Goal: Task Accomplishment & Management: Use online tool/utility

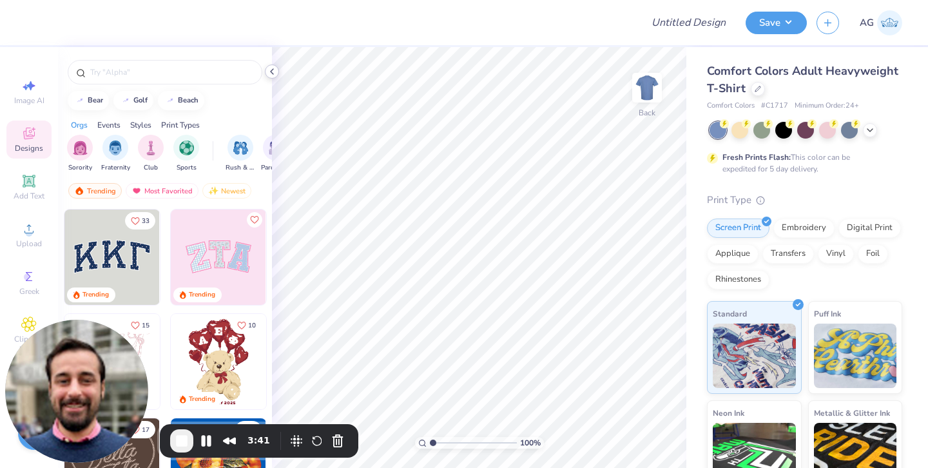
click at [271, 70] on icon at bounding box center [272, 71] width 10 height 10
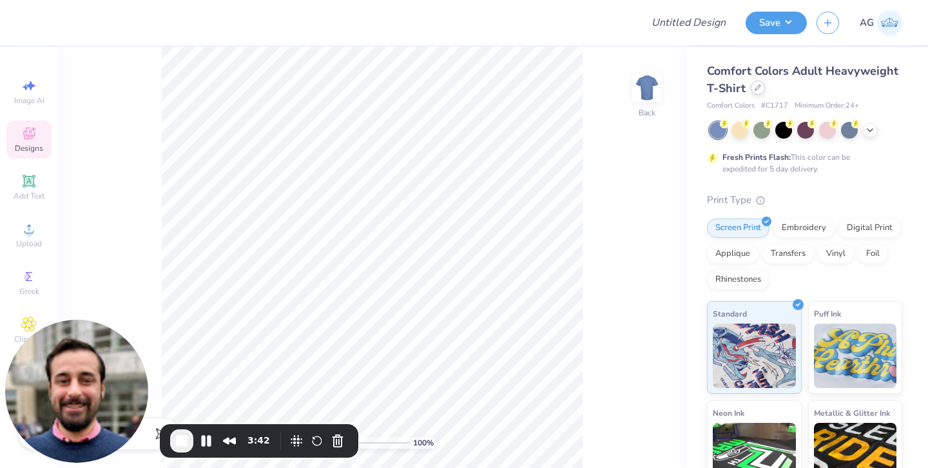
click at [761, 88] on icon at bounding box center [758, 87] width 6 height 6
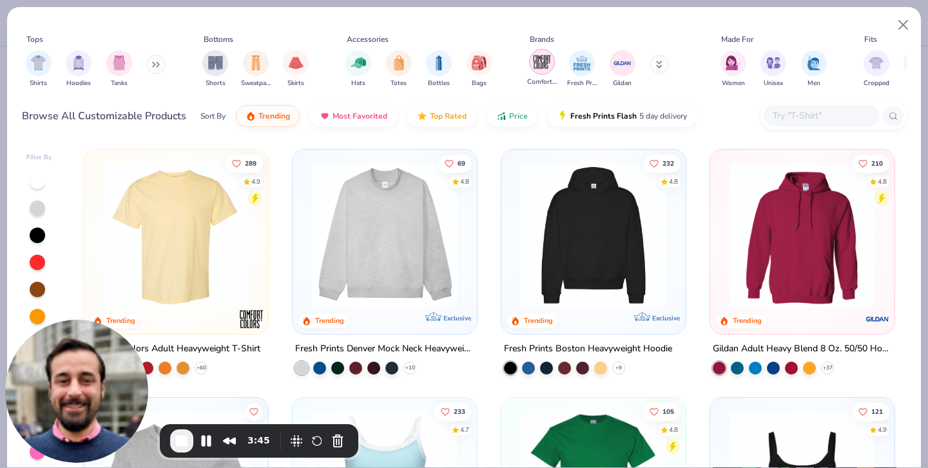
click at [583, 61] on img "filter for Fresh Prints" at bounding box center [581, 62] width 19 height 19
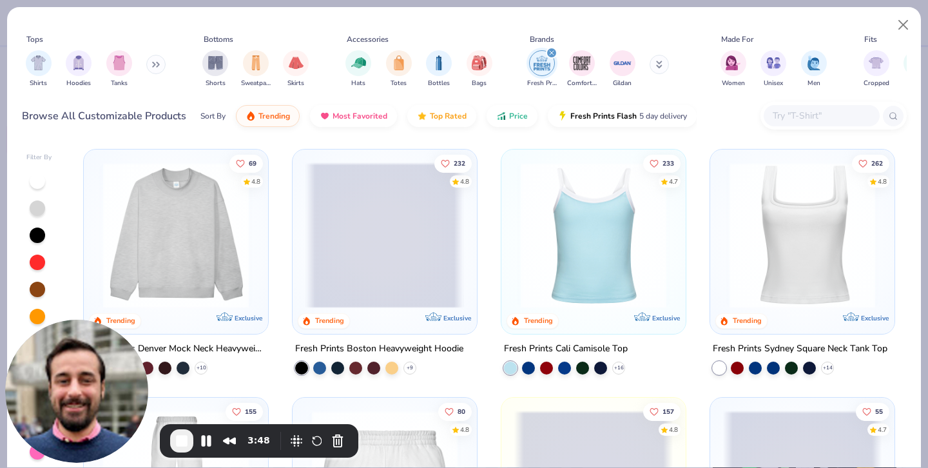
click at [210, 211] on img at bounding box center [176, 235] width 159 height 146
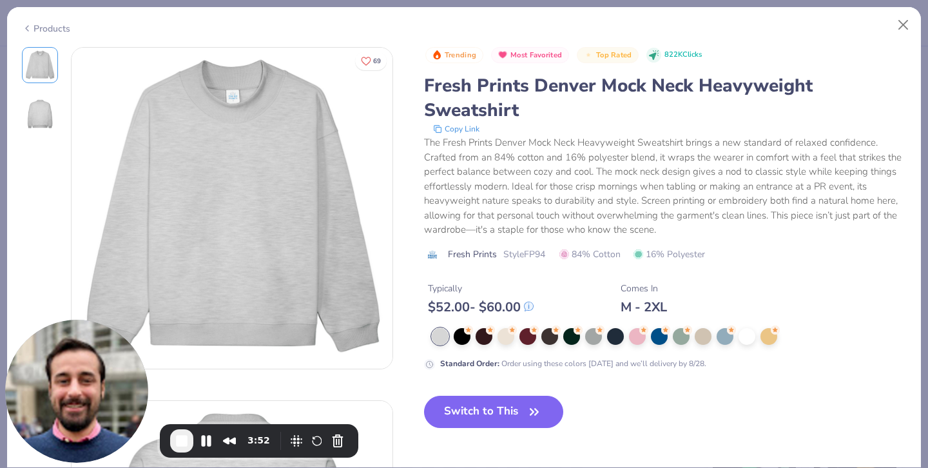
click at [204, 233] on img at bounding box center [232, 208] width 321 height 321
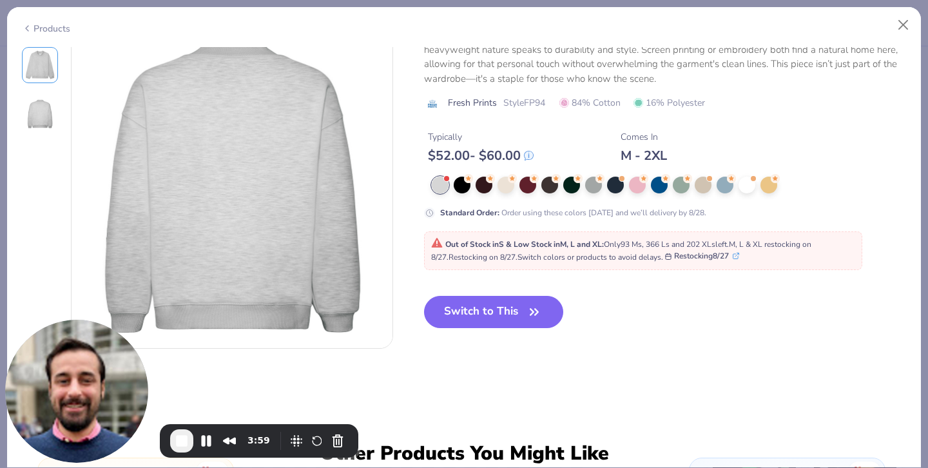
scroll to position [409, 0]
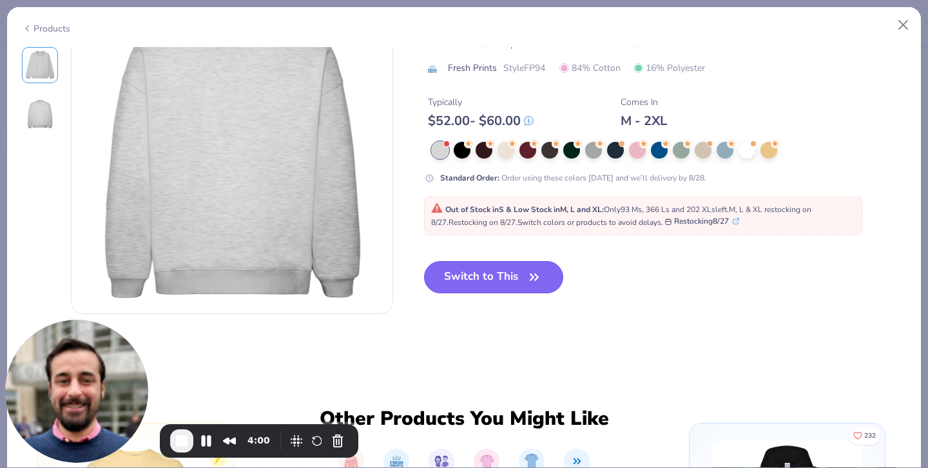
click at [486, 284] on button "Switch to This" at bounding box center [494, 277] width 140 height 32
click at [509, 279] on button "Switch to This" at bounding box center [494, 277] width 140 height 32
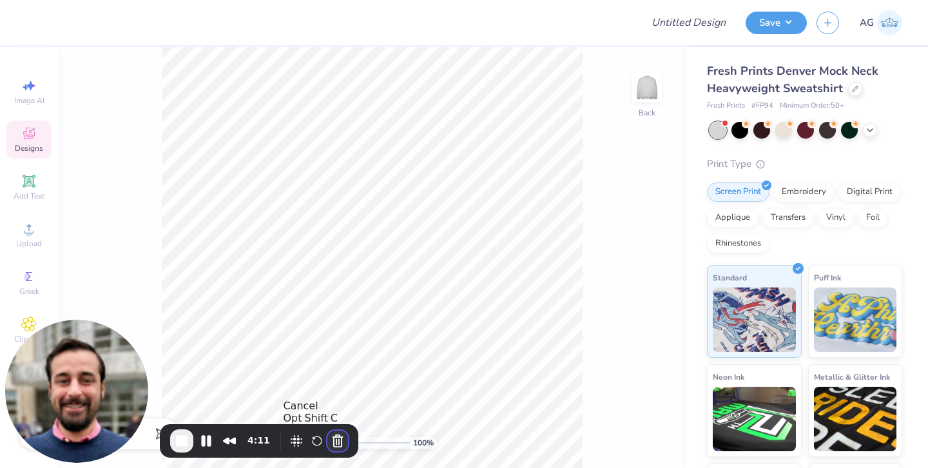
click at [335, 445] on button "Cancel Recording" at bounding box center [337, 440] width 21 height 21
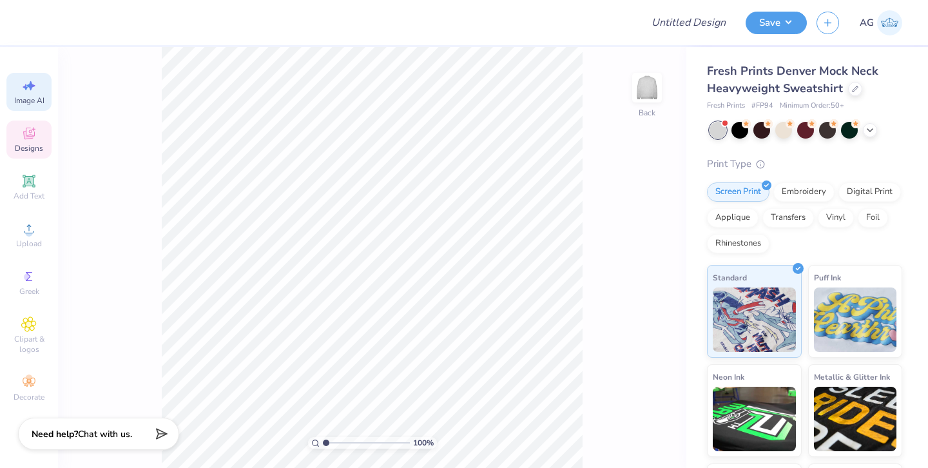
click at [34, 78] on icon at bounding box center [28, 85] width 15 height 15
select select "4"
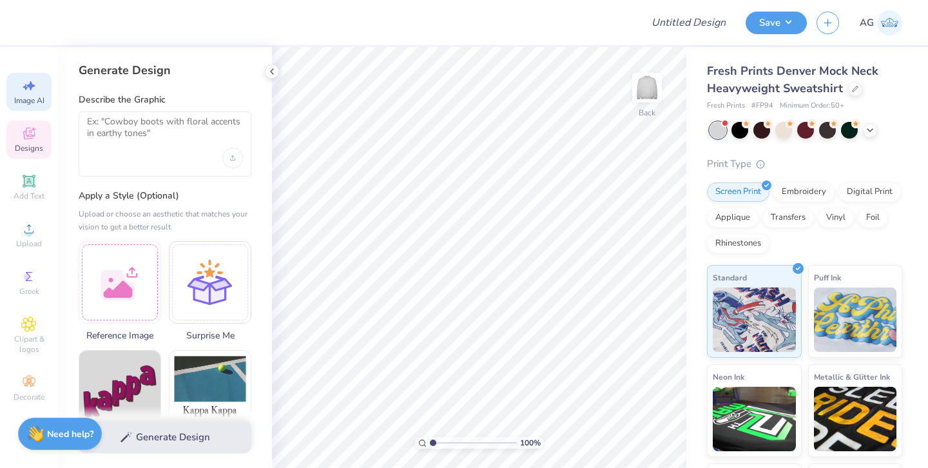
click at [32, 141] on div "Designs" at bounding box center [28, 140] width 45 height 38
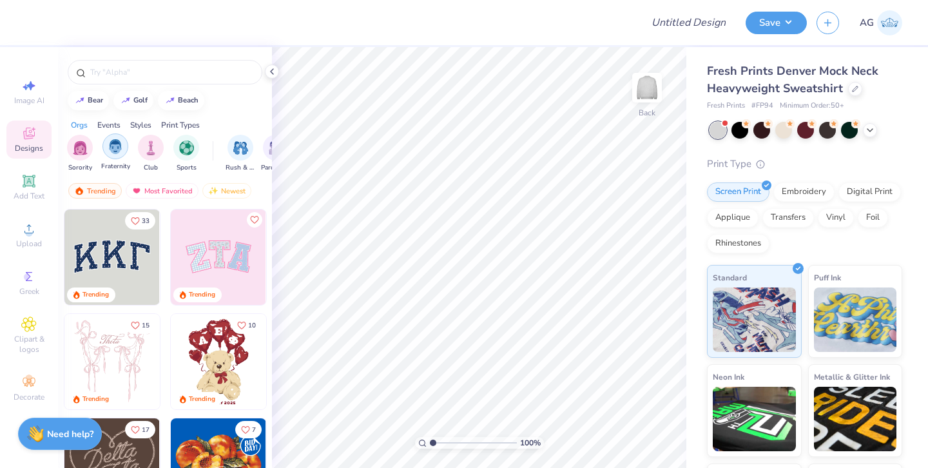
click at [151, 145] on img "filter for Club" at bounding box center [151, 147] width 14 height 15
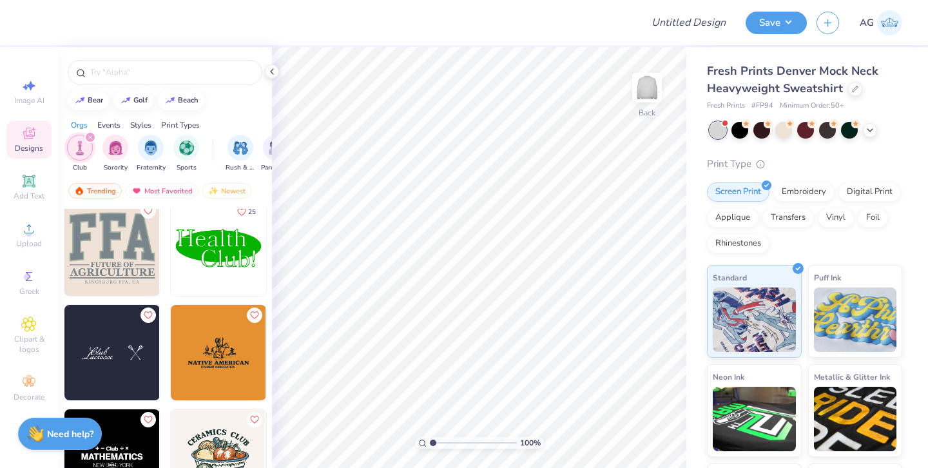
scroll to position [309, 0]
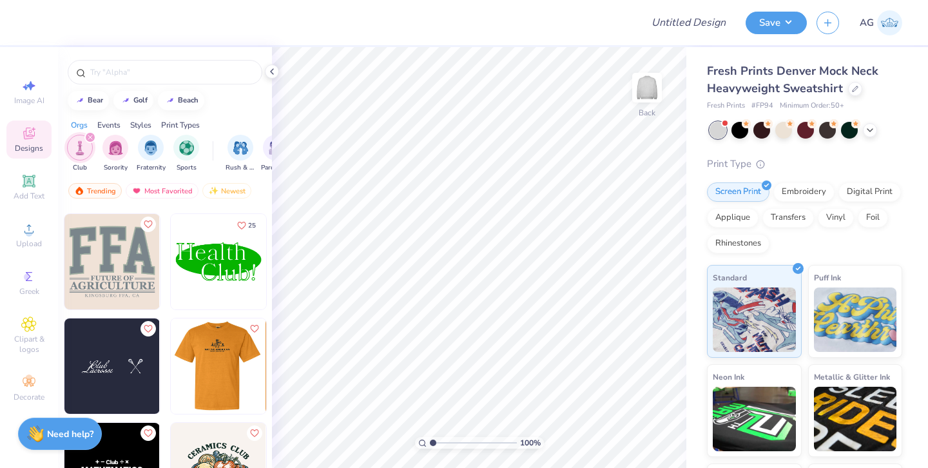
click at [171, 369] on img at bounding box center [122, 365] width 95 height 95
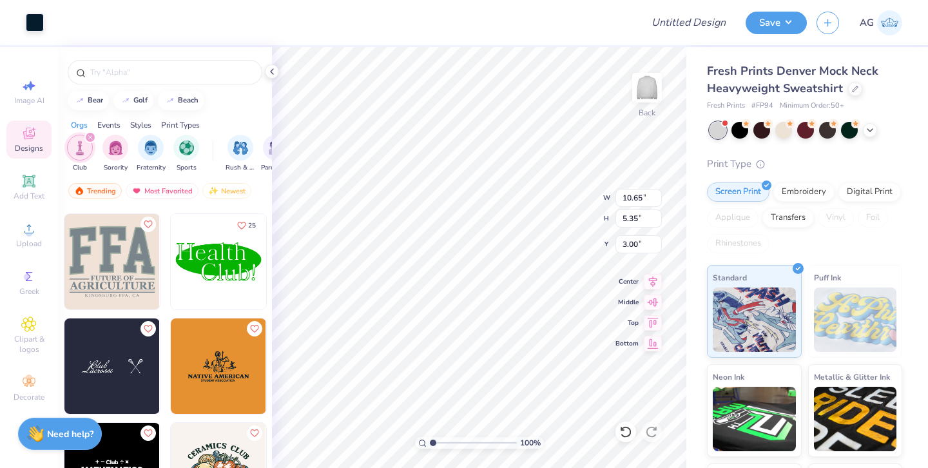
type input "10.65"
type input "5.35"
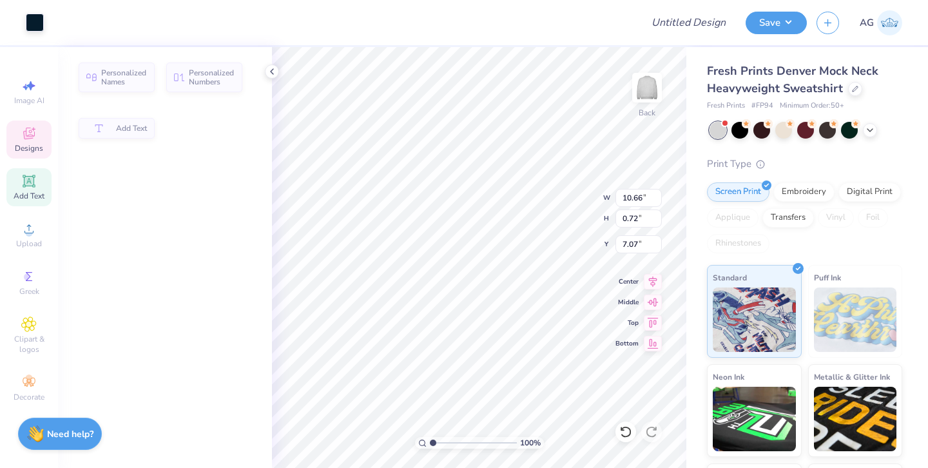
type input "10.66"
type input "0.72"
type input "7.07"
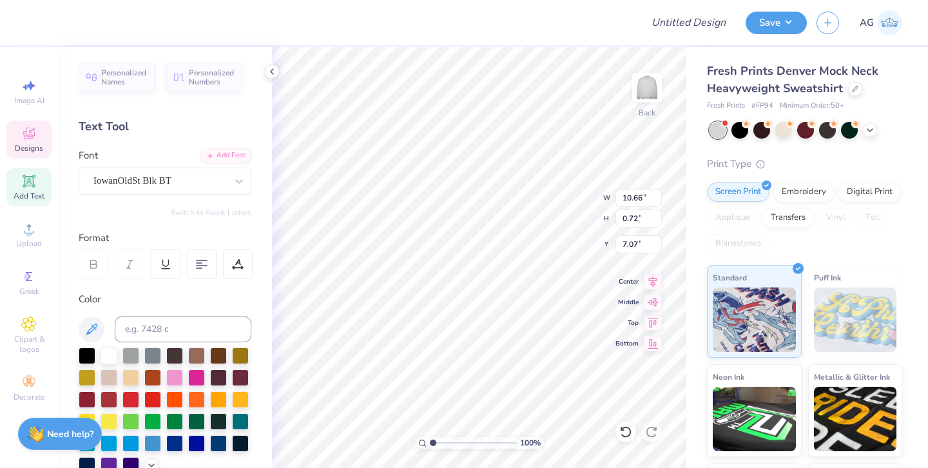
scroll to position [10, 12]
type textarea "SPEECH AND HEARING CLUB"
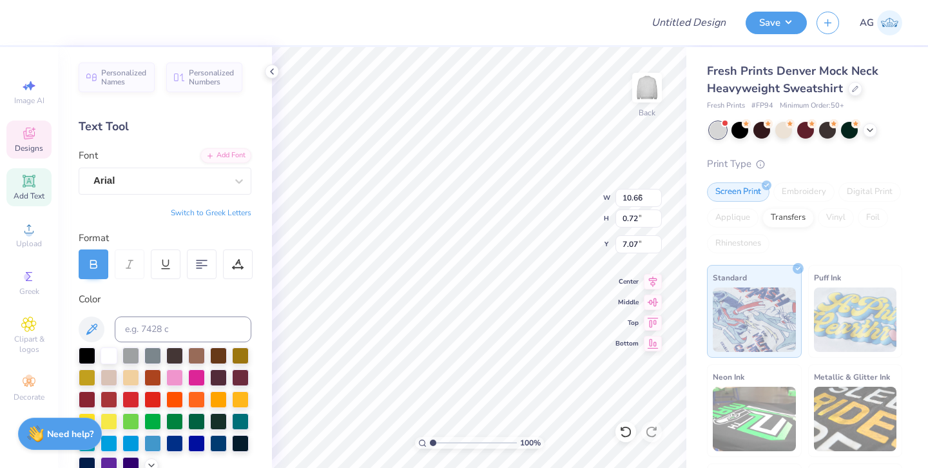
type input "5.98"
type input "0.39"
type input "7.97"
type textarea "S"
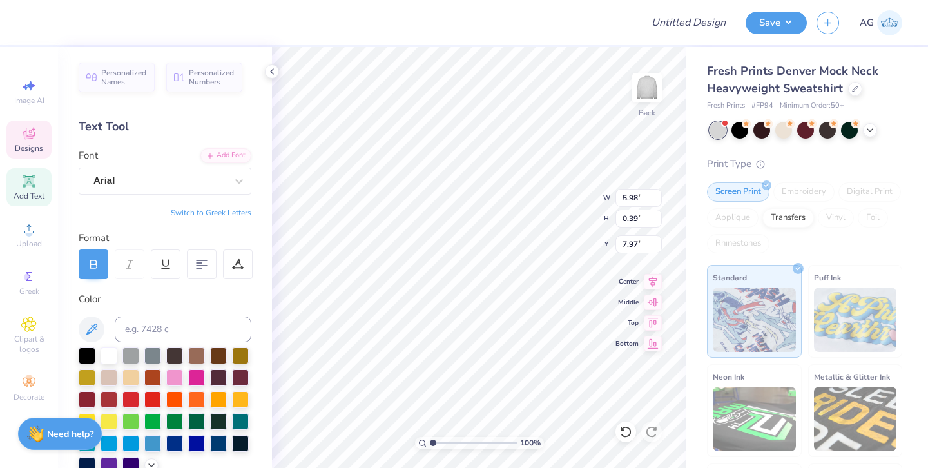
scroll to position [10, 1]
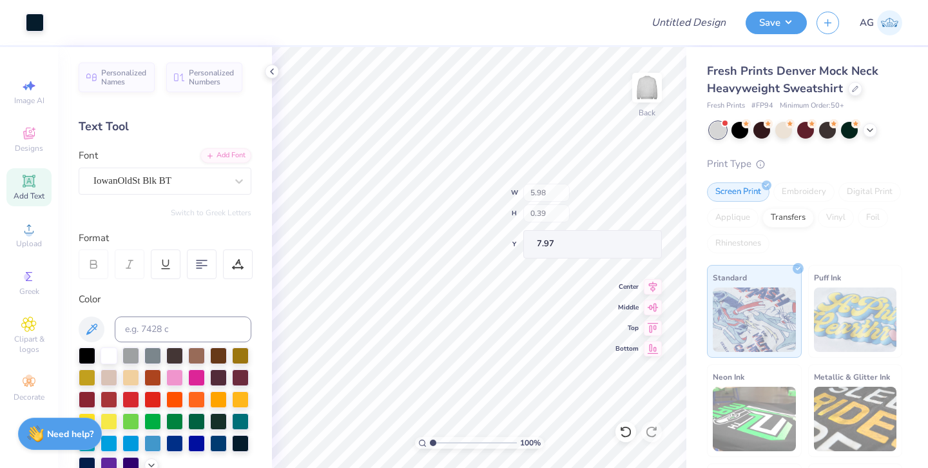
type input "15.89"
type input "0.69"
type input "7.15"
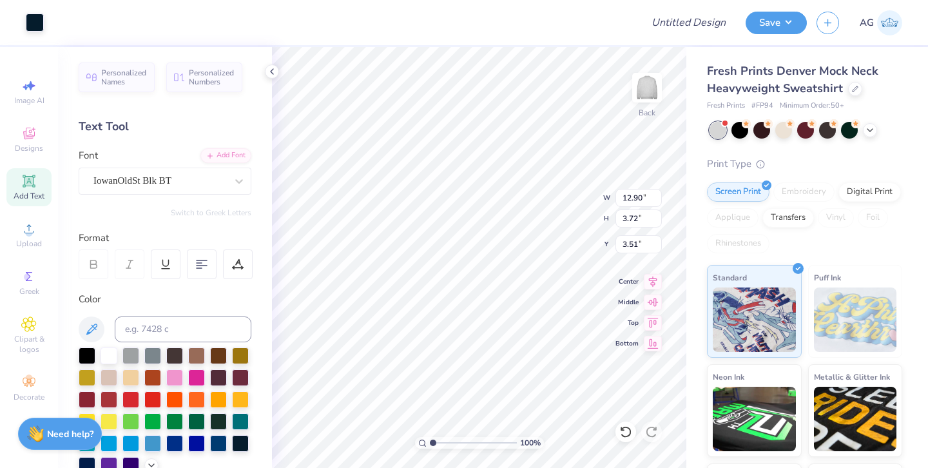
type input "12.90"
type input "3.72"
type input "3.67"
click at [275, 73] on icon at bounding box center [272, 71] width 10 height 10
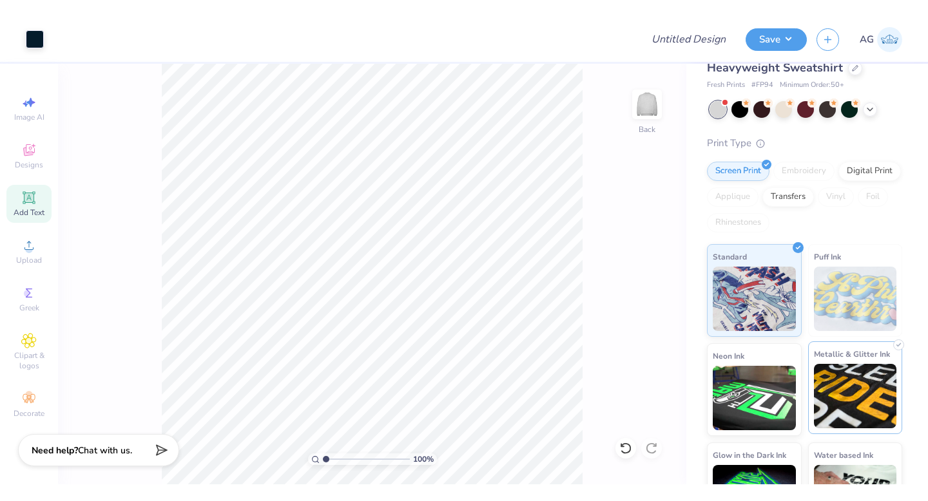
scroll to position [0, 0]
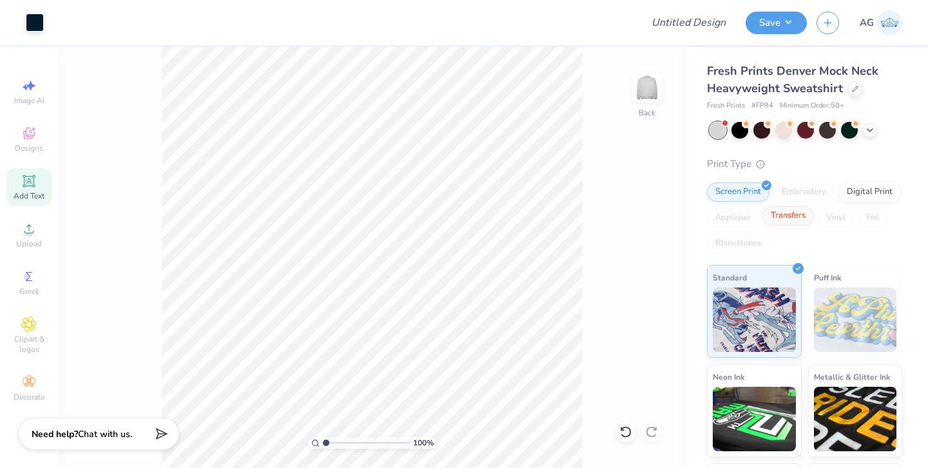
click at [814, 220] on div "Transfers" at bounding box center [788, 215] width 52 height 19
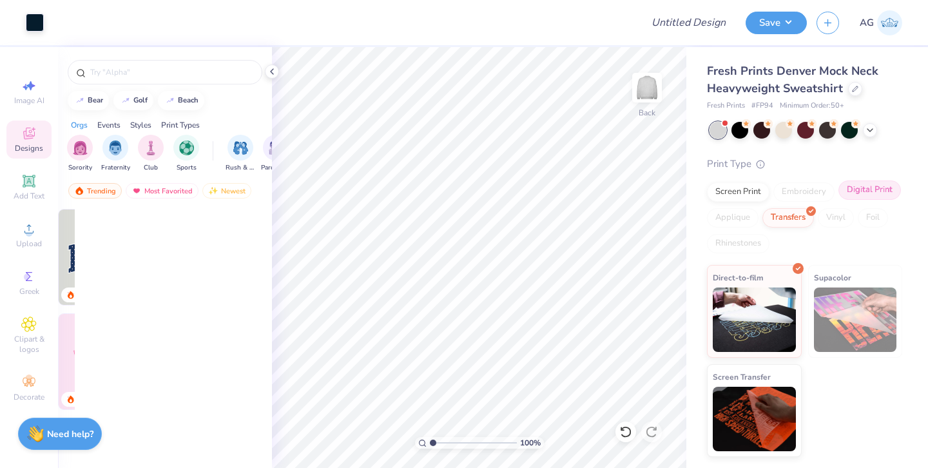
click at [856, 189] on div "Digital Print" at bounding box center [869, 189] width 63 height 19
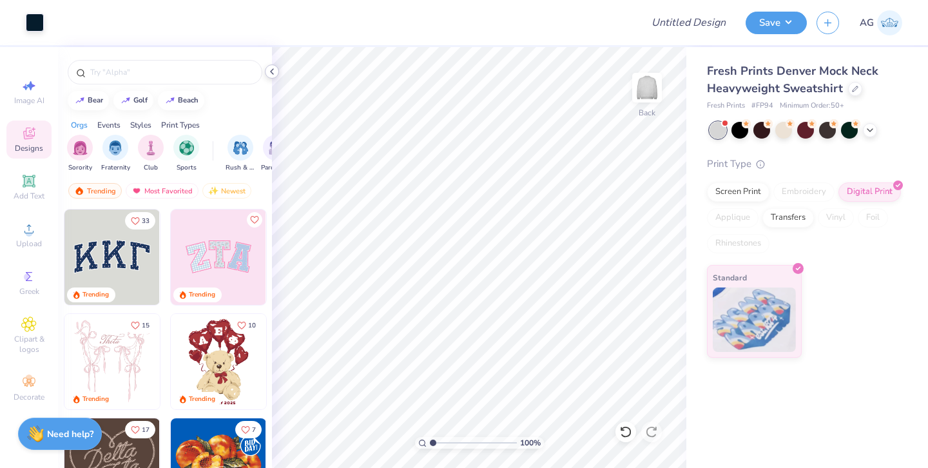
click at [269, 74] on icon at bounding box center [272, 71] width 10 height 10
